Goal: Find specific page/section: Find specific page/section

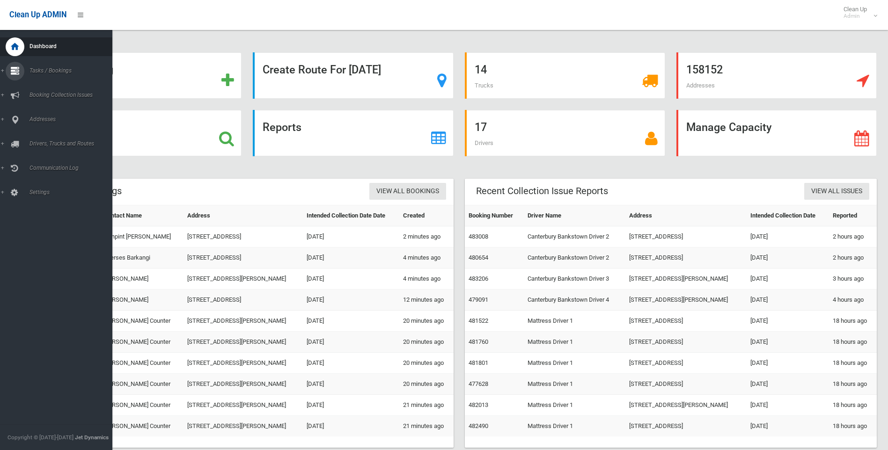
click at [16, 74] on icon at bounding box center [15, 71] width 8 height 19
click at [42, 139] on span "Search" at bounding box center [69, 139] width 85 height 7
click at [19, 124] on div at bounding box center [15, 119] width 19 height 19
click at [35, 136] on span "All Addresses" at bounding box center [69, 135] width 85 height 7
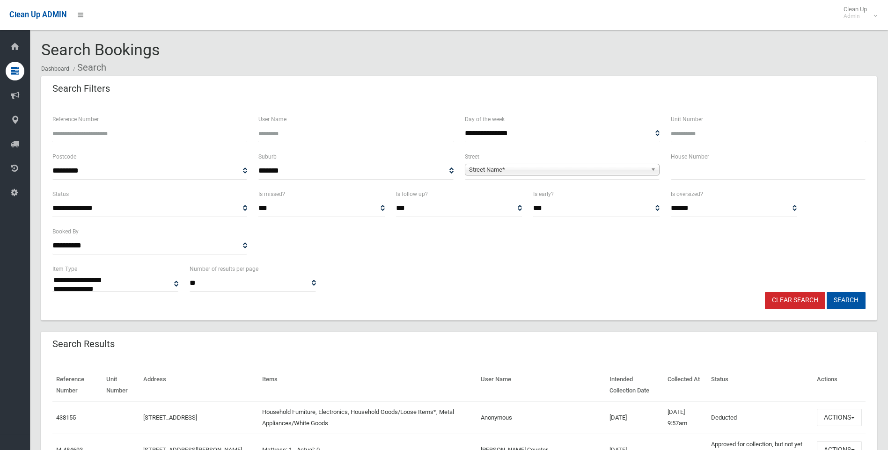
select select
